Goal: Information Seeking & Learning: Learn about a topic

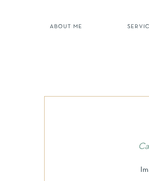
scroll to position [0, 60]
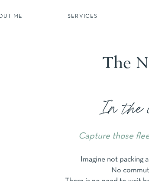
scroll to position [0, 169]
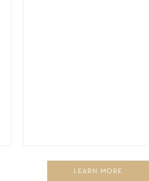
scroll to position [4578, 0]
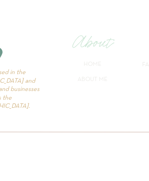
click at [74, 178] on p "brand and website design by launch your daydream" at bounding box center [103, 178] width 313 height 6
